Goal: Find specific page/section: Find specific page/section

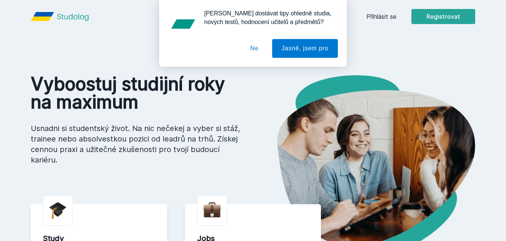
click at [252, 48] on button "Ne" at bounding box center [254, 48] width 27 height 19
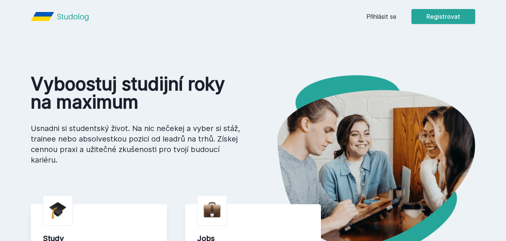
click at [395, 18] on link "Přihlásit se" at bounding box center [381, 16] width 30 height 9
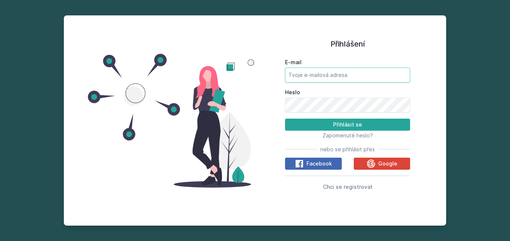
click at [305, 74] on input "E-mail" at bounding box center [347, 75] width 125 height 15
type input "b"
type input "[EMAIL_ADDRESS][DOMAIN_NAME]"
click at [285, 119] on button "Přihlásit se" at bounding box center [347, 125] width 125 height 12
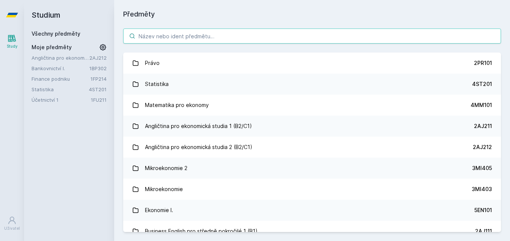
click at [148, 36] on input "search" at bounding box center [312, 36] width 378 height 15
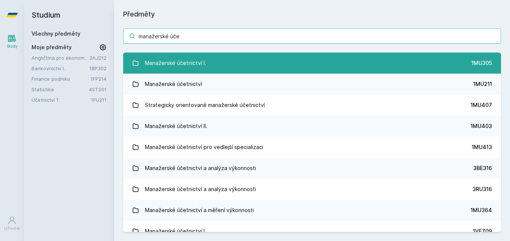
type input "manažerské úče"
click at [201, 60] on div "Manažerské účetnictví I." at bounding box center [175, 63] width 61 height 15
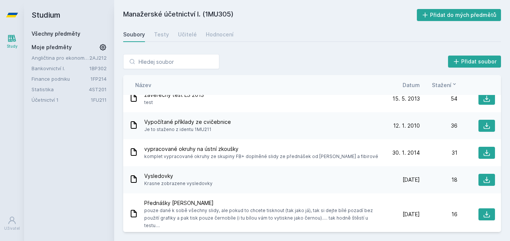
scroll to position [64, 0]
click at [484, 124] on icon at bounding box center [487, 126] width 8 height 8
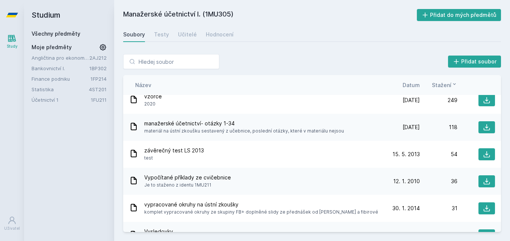
scroll to position [0, 0]
